Goal: Task Accomplishment & Management: Manage account settings

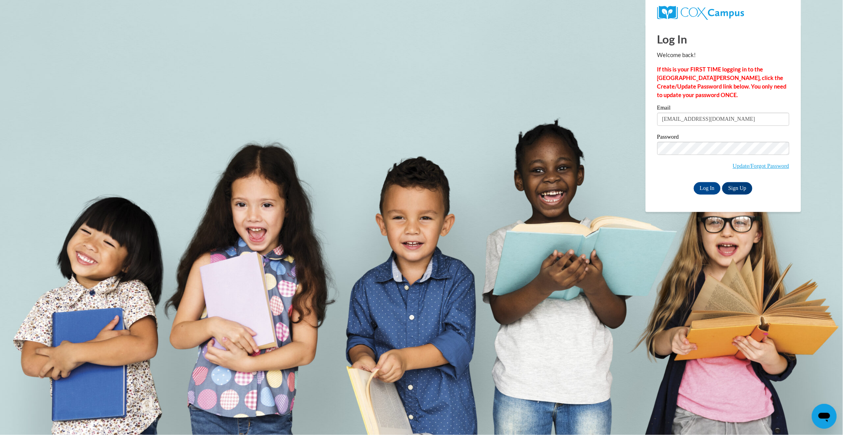
click at [659, 206] on div "Log In Welcome back! If this is your FIRST TIME logging in to the NEW Cox Campu…" at bounding box center [723, 117] width 167 height 189
click at [706, 187] on input "Log In" at bounding box center [707, 188] width 27 height 12
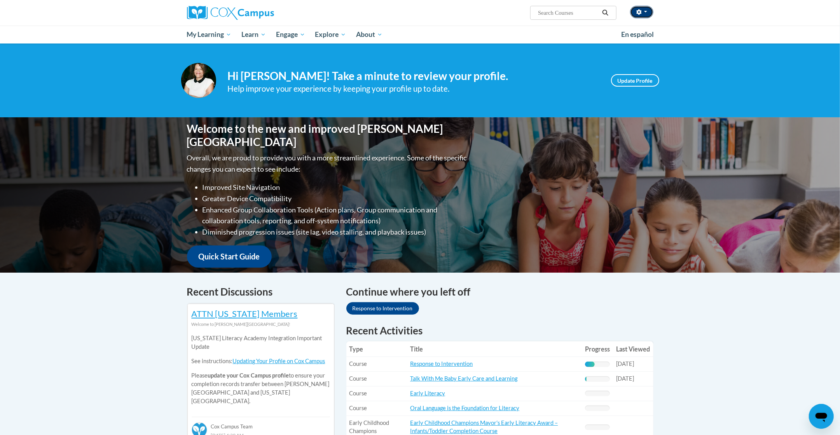
click at [642, 15] on button "button" at bounding box center [641, 12] width 23 height 12
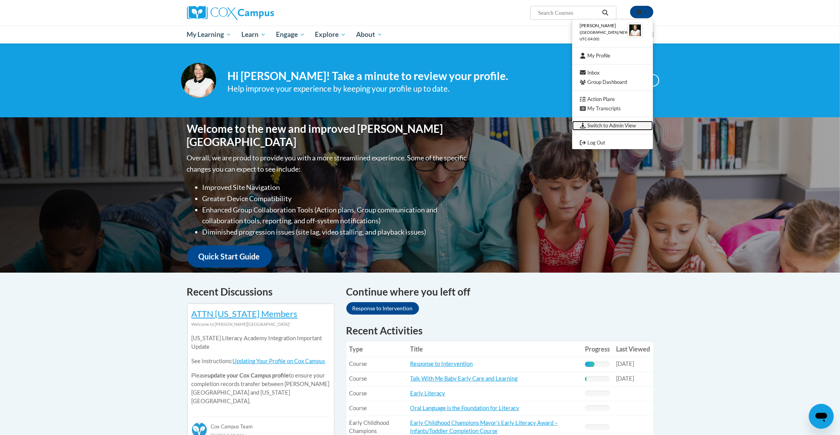
click at [603, 128] on link "Switch to Admin View" at bounding box center [612, 126] width 81 height 10
